Goal: Task Accomplishment & Management: Manage account settings

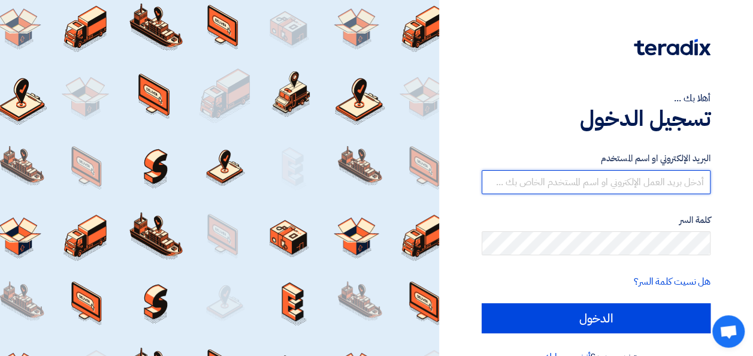
type input "[PERSON_NAME][EMAIL_ADDRESS][DOMAIN_NAME]"
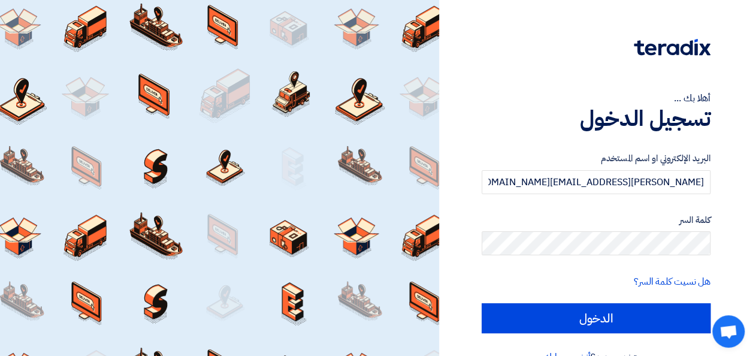
scroll to position [28, 0]
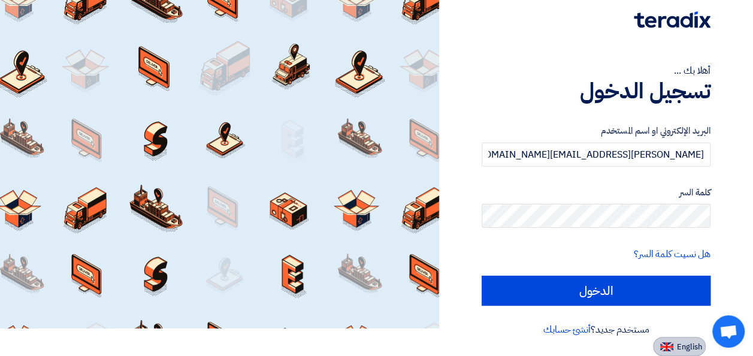
click at [686, 344] on span "English" at bounding box center [689, 347] width 25 height 8
type input "Sign in"
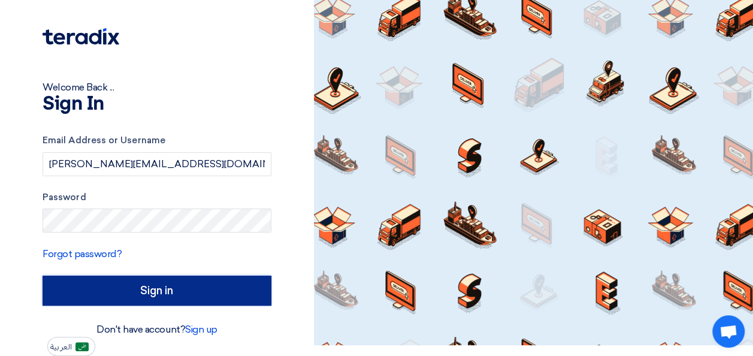
click at [166, 286] on input "Sign in" at bounding box center [157, 291] width 229 height 30
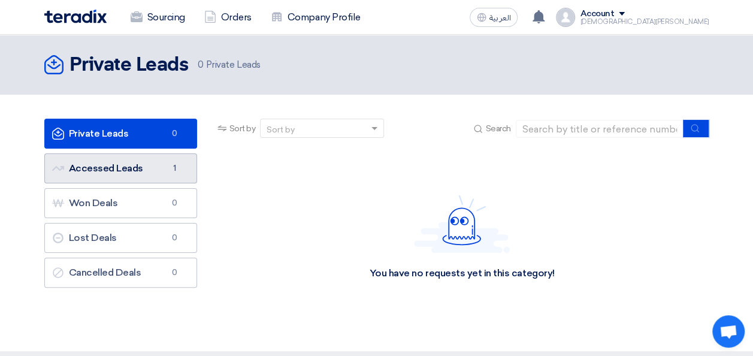
click at [176, 172] on span "1" at bounding box center [175, 168] width 14 height 12
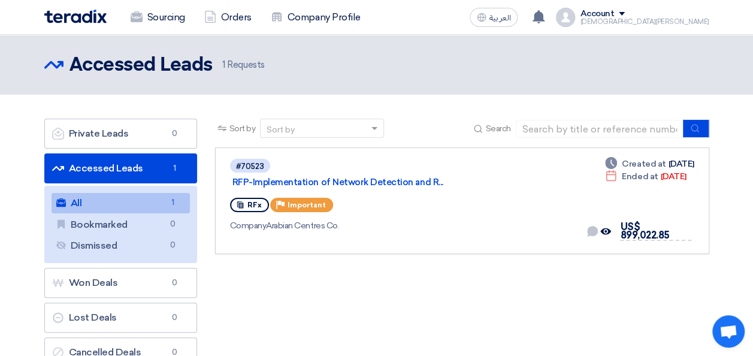
drag, startPoint x: 753, startPoint y: 121, endPoint x: 764, endPoint y: 201, distance: 81.1
click at [753, 201] on html "Sourcing Orders Company Profile العربية ع Your offer for "RFP-Implementation of…" at bounding box center [376, 334] width 753 height 668
click at [466, 300] on div "Sort by Sort by Search Category Owner Type" at bounding box center [462, 246] width 512 height 255
click at [387, 177] on link "RFP-Implementation of Network Detection and R..." at bounding box center [383, 182] width 300 height 11
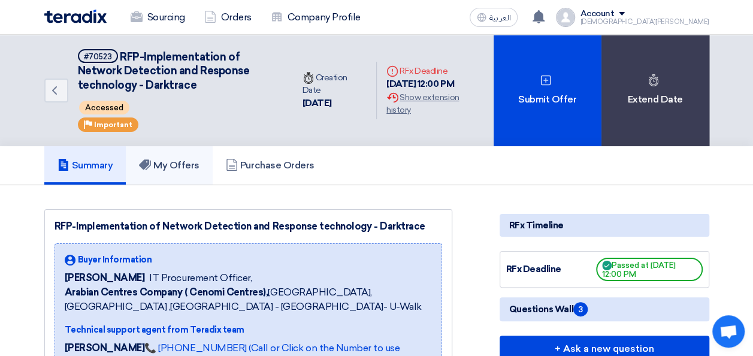
click at [191, 159] on h5 "My Offers" at bounding box center [169, 165] width 61 height 12
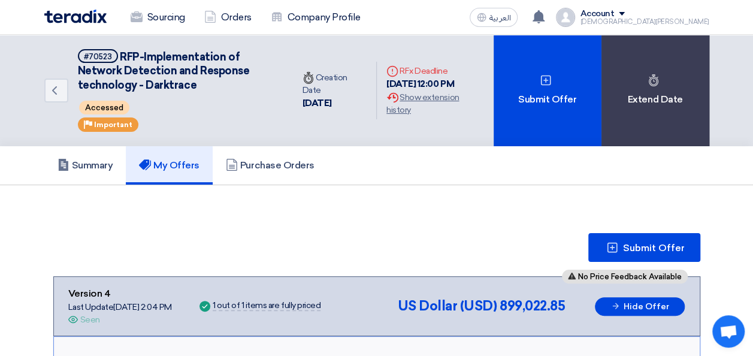
click at [689, 16] on div "Account" at bounding box center [644, 14] width 129 height 10
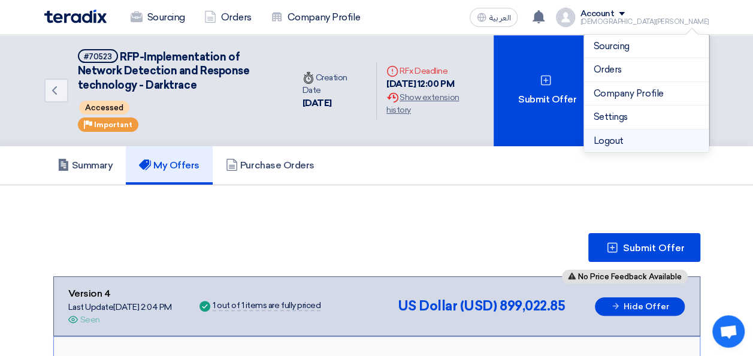
click at [609, 139] on li "Logout" at bounding box center [646, 140] width 125 height 23
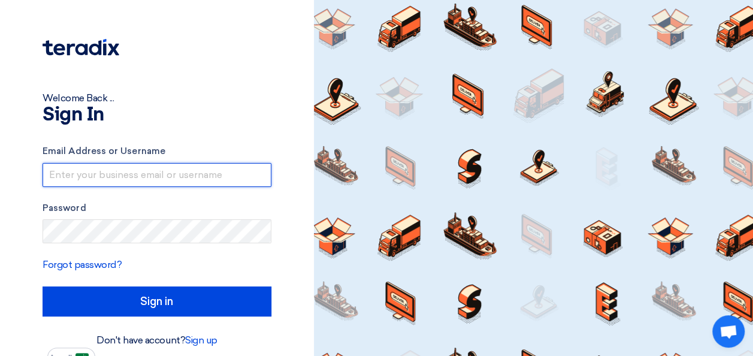
type input "[PERSON_NAME][EMAIL_ADDRESS][DOMAIN_NAME]"
